Goal: Check status

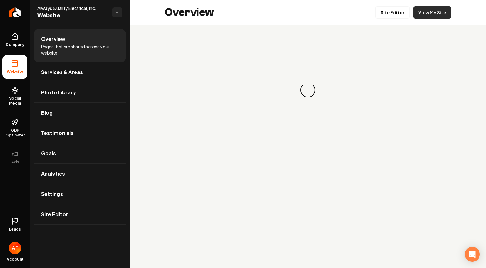
click at [417, 7] on link "View My Site" at bounding box center [433, 12] width 38 height 12
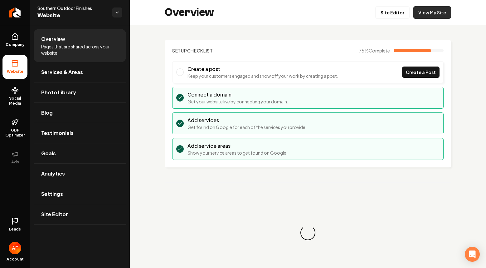
click at [426, 15] on link "View My Site" at bounding box center [433, 12] width 38 height 12
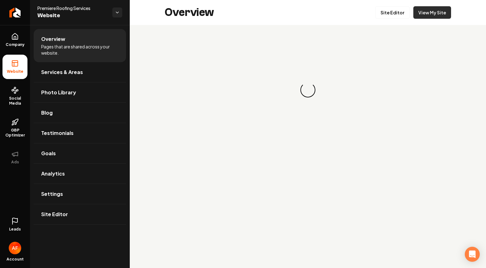
click at [443, 14] on link "View My Site" at bounding box center [433, 12] width 38 height 12
click at [439, 18] on link "View My Site" at bounding box center [433, 12] width 38 height 12
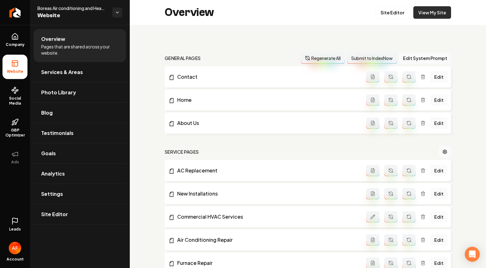
click at [426, 13] on link "View My Site" at bounding box center [433, 12] width 38 height 12
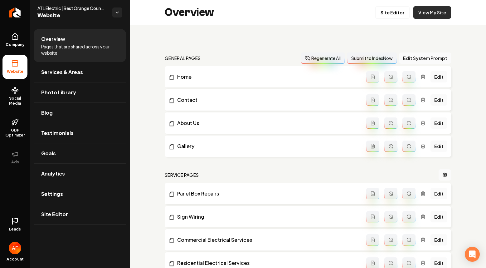
click at [420, 13] on link "View My Site" at bounding box center [433, 12] width 38 height 12
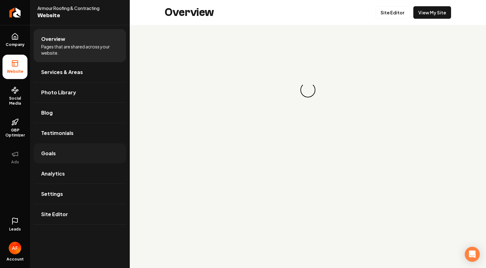
click at [58, 155] on link "Goals" at bounding box center [80, 153] width 92 height 20
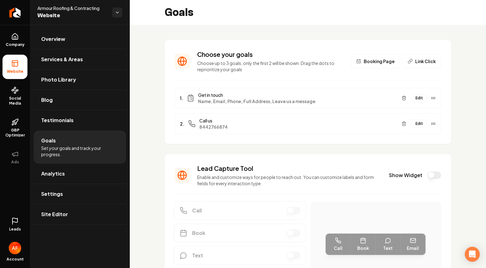
click at [18, 224] on icon at bounding box center [14, 220] width 7 height 7
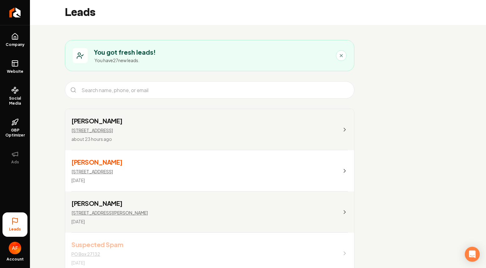
click at [266, 129] on link "[PERSON_NAME] [STREET_ADDRESS] about 23 hours ago" at bounding box center [209, 129] width 289 height 41
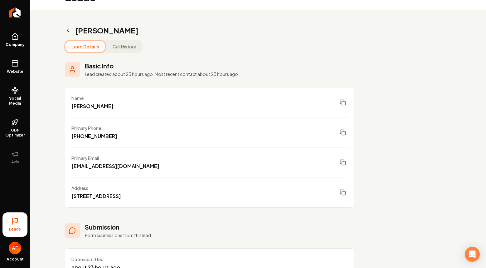
scroll to position [101, 0]
